Goal: Navigation & Orientation: Understand site structure

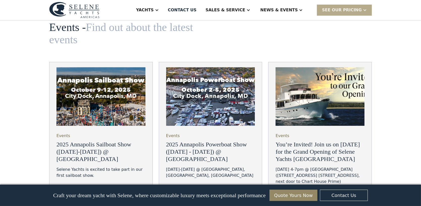
scroll to position [1750, 0]
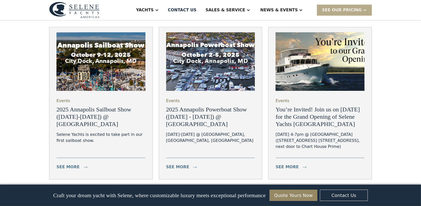
click at [219, 192] on link "Next" at bounding box center [210, 197] width 21 height 10
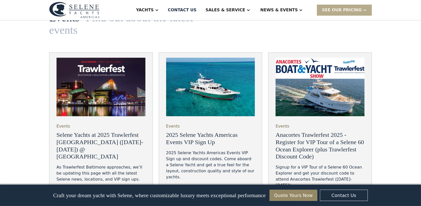
scroll to position [1725, 0]
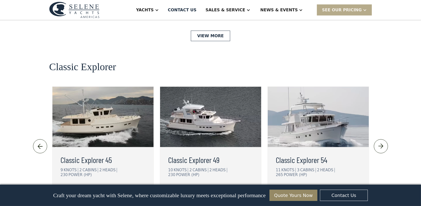
scroll to position [1068, 0]
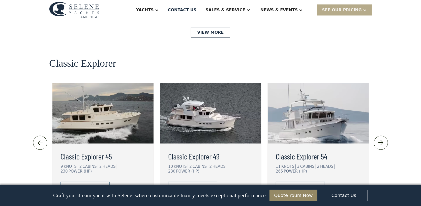
click at [382, 139] on img at bounding box center [381, 143] width 8 height 8
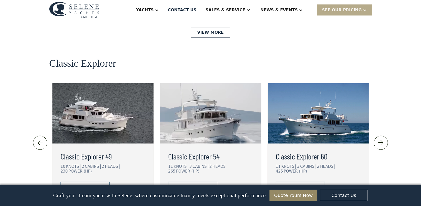
click at [382, 139] on img at bounding box center [381, 143] width 8 height 8
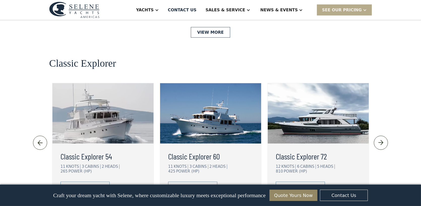
click at [382, 139] on img at bounding box center [381, 143] width 8 height 8
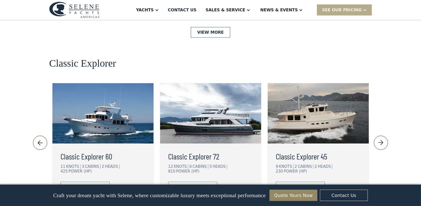
click at [382, 139] on img at bounding box center [381, 143] width 8 height 8
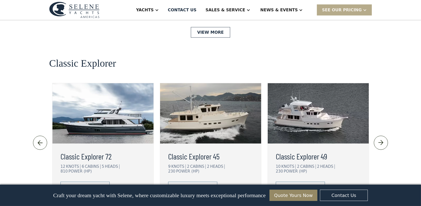
click at [382, 139] on img at bounding box center [381, 143] width 8 height 8
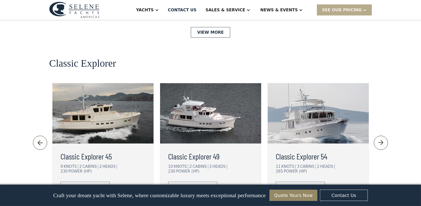
click at [382, 139] on img at bounding box center [381, 143] width 8 height 8
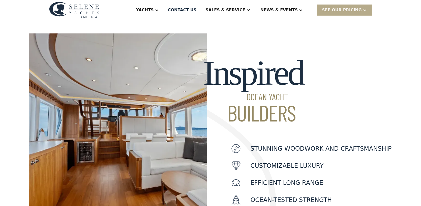
scroll to position [0, 0]
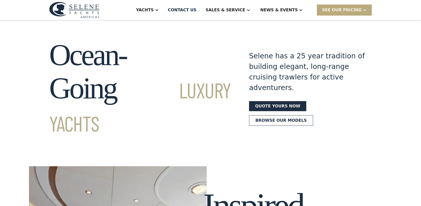
click at [352, 7] on div "SEE Our Pricing" at bounding box center [342, 10] width 40 height 6
click at [353, 21] on link "Get a PASSCODE" at bounding box center [351, 21] width 68 height 11
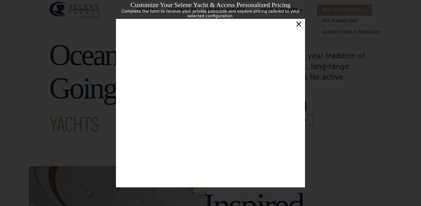
scroll to position [86, 0]
click at [300, 27] on div "×" at bounding box center [298, 24] width 7 height 10
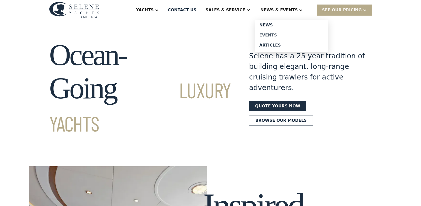
click at [281, 35] on div "Events" at bounding box center [291, 35] width 64 height 4
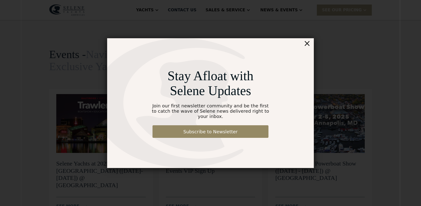
click at [307, 48] on div "×" at bounding box center [306, 43] width 7 height 10
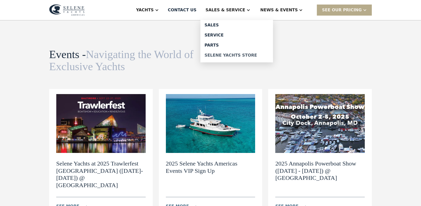
click at [234, 54] on div "Selene Yachts Store" at bounding box center [236, 55] width 64 height 4
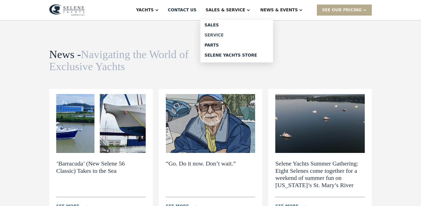
click at [230, 34] on div "Service" at bounding box center [236, 35] width 64 height 4
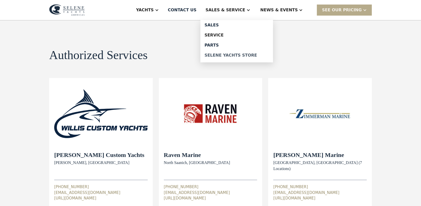
click at [253, 56] on div "Selene Yachts Store" at bounding box center [236, 55] width 64 height 4
